Goal: Task Accomplishment & Management: Manage account settings

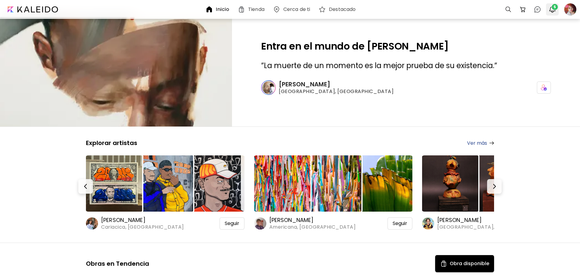
click at [553, 12] on img "button" at bounding box center [552, 9] width 7 height 7
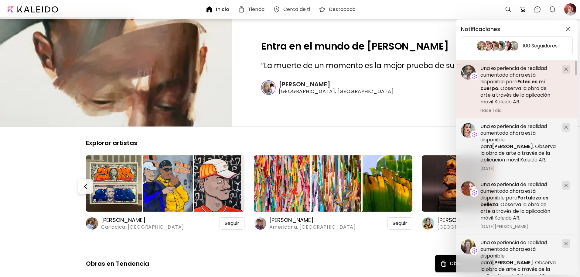
click at [568, 68] on div at bounding box center [566, 69] width 9 height 9
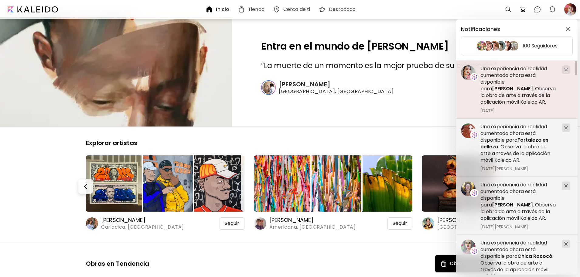
click at [568, 70] on div at bounding box center [566, 69] width 9 height 9
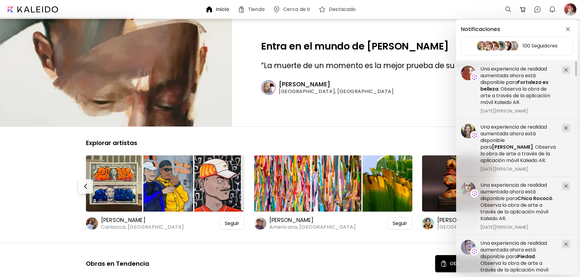
click at [568, 70] on div at bounding box center [566, 70] width 9 height 9
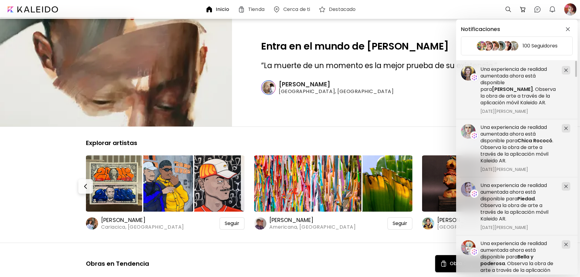
click at [568, 70] on div at bounding box center [566, 70] width 9 height 9
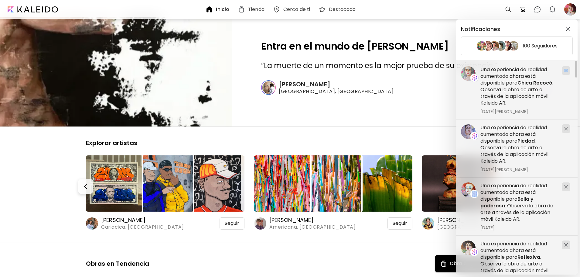
click at [568, 70] on div at bounding box center [566, 70] width 9 height 9
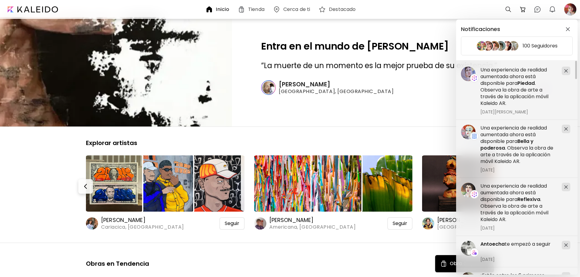
click at [568, 70] on div at bounding box center [566, 71] width 9 height 9
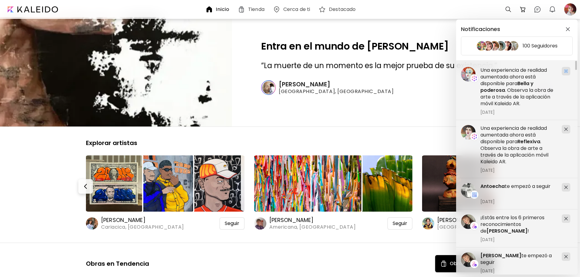
click at [568, 70] on div at bounding box center [566, 71] width 9 height 9
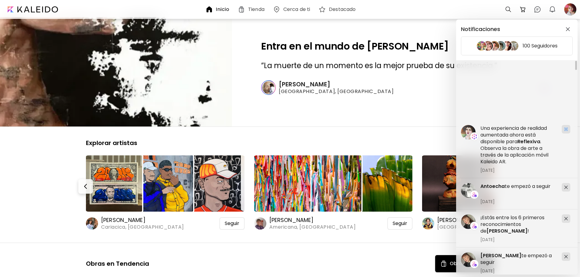
click at [568, 125] on div at bounding box center [566, 129] width 9 height 9
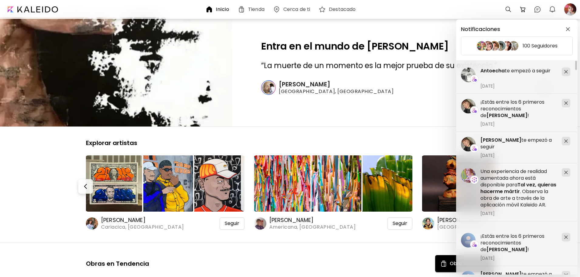
click at [565, 9] on div "Notificaciones 100 Seguidores ¡Estás entre los 6 primeros reconocimientos de [P…" at bounding box center [290, 138] width 580 height 277
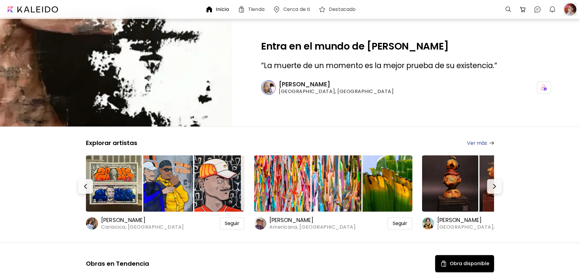
click at [568, 9] on div at bounding box center [570, 9] width 13 height 13
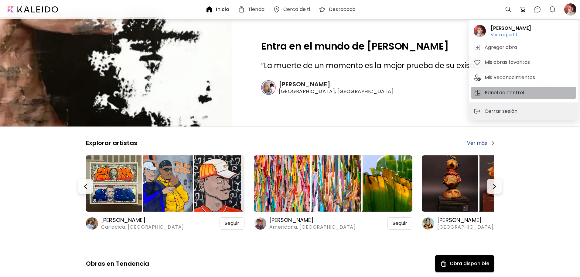
click at [495, 94] on h5 "Panel de control" at bounding box center [505, 92] width 41 height 7
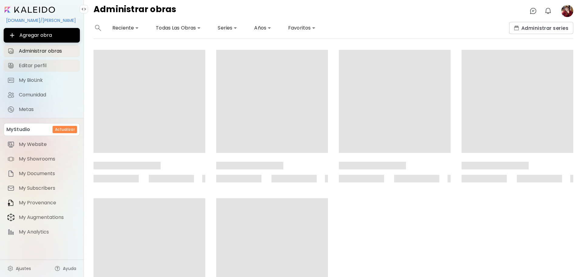
click at [34, 66] on span "Editar perfil" at bounding box center [47, 66] width 57 height 6
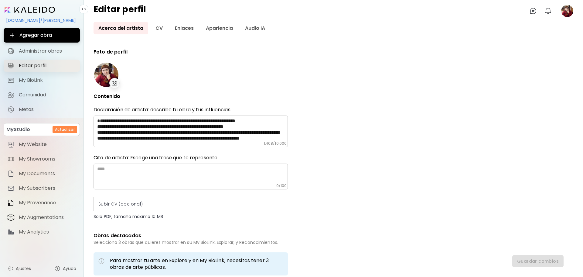
type input "*********"
type input "**********"
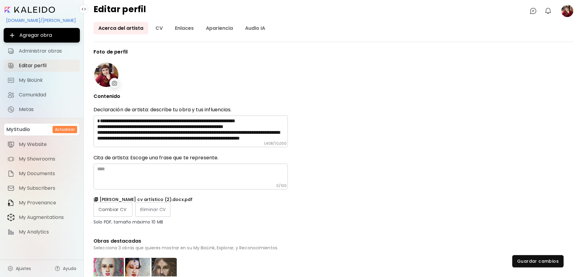
click at [119, 212] on span "Cambiar CV" at bounding box center [112, 209] width 29 height 6
click at [0, 0] on input "Cambiar CV" at bounding box center [0, 0] width 0 height 0
click at [516, 260] on button "Guardar cambios" at bounding box center [537, 261] width 51 height 12
